Goal: Information Seeking & Learning: Learn about a topic

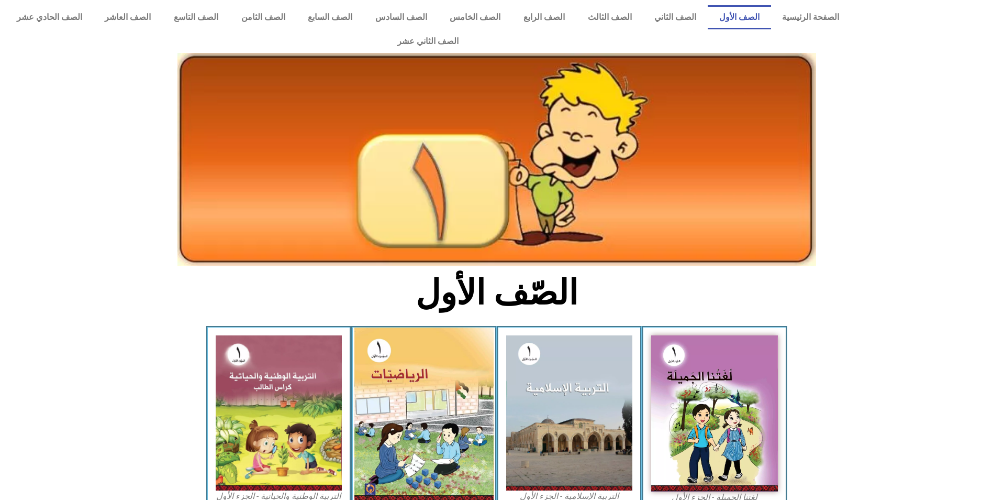
click at [417, 371] on img at bounding box center [423, 414] width 139 height 174
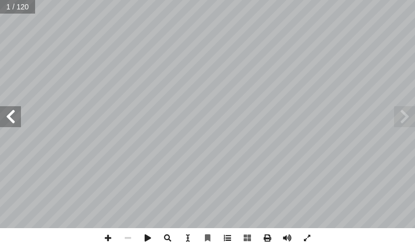
click at [225, 240] on span at bounding box center [227, 238] width 20 height 20
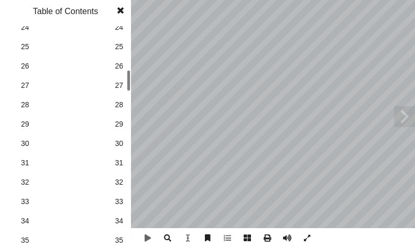
click at [137, 83] on div "الرياضيات ليف: أ ا فريق الت ا) ً د. فطين مسعد (منسق . قيس شبانة أ ا .نايف اشتية…" at bounding box center [207, 124] width 415 height 248
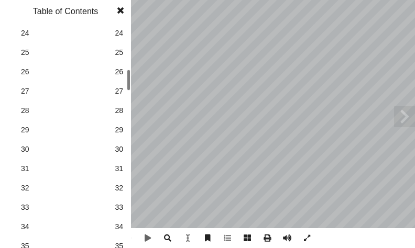
click at [115, 52] on span "25" at bounding box center [119, 52] width 8 height 11
click at [119, 8] on span at bounding box center [120, 10] width 19 height 21
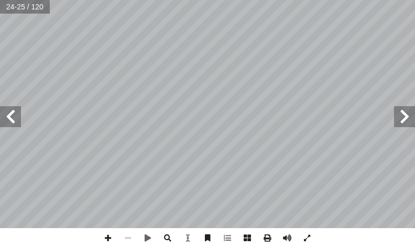
click at [12, 114] on span at bounding box center [10, 116] width 21 height 21
drag, startPoint x: 104, startPoint y: 237, endPoint x: 93, endPoint y: 228, distance: 13.8
click at [107, 237] on span at bounding box center [108, 238] width 20 height 20
